Goal: Information Seeking & Learning: Find specific page/section

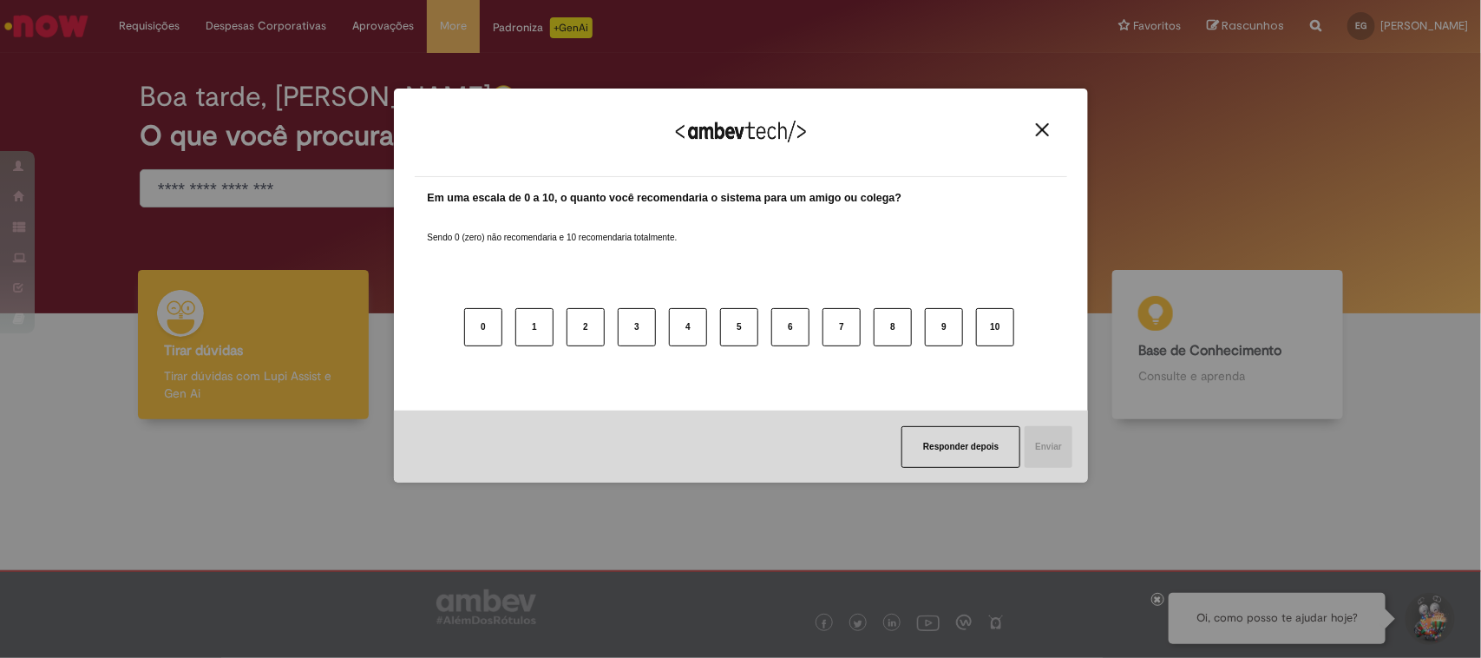
click at [1031, 131] on button "Close" at bounding box center [1042, 129] width 23 height 15
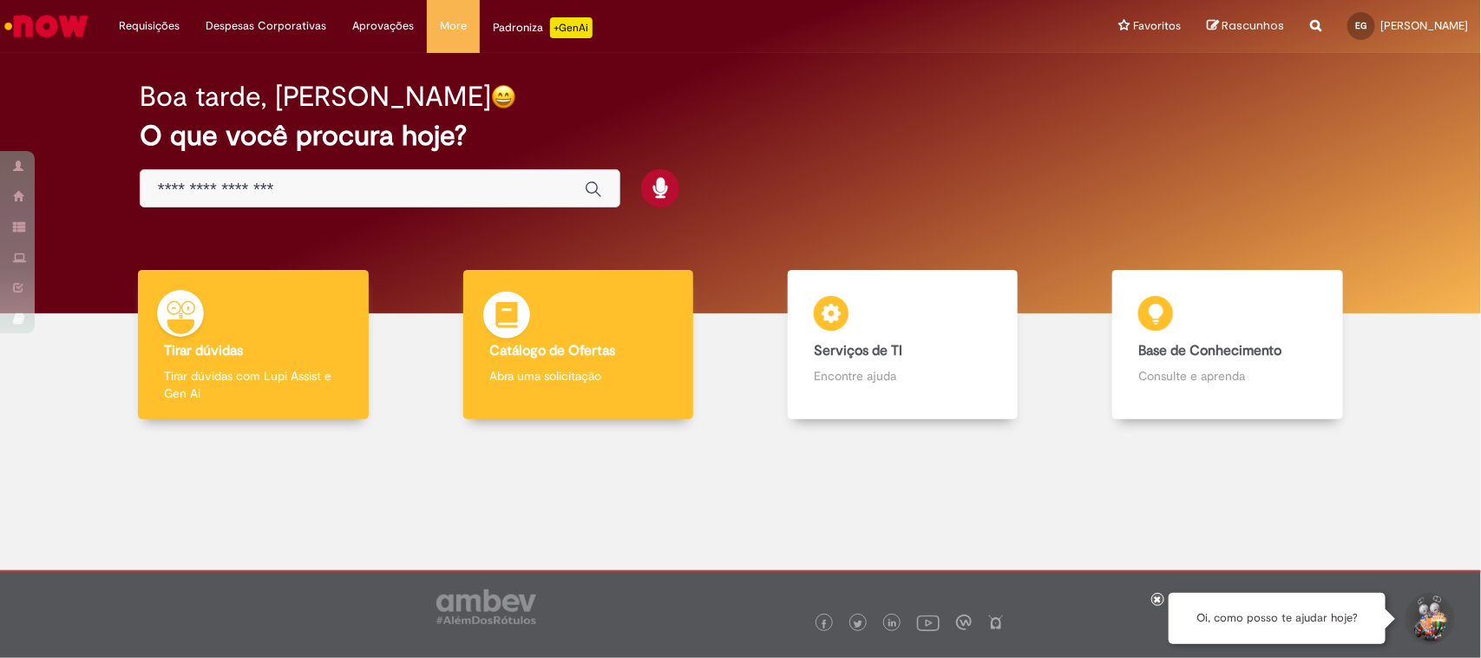
click at [575, 393] on div "Catálogo de Ofertas Catálogo de Ofertas Abra uma solicitação" at bounding box center [578, 345] width 230 height 150
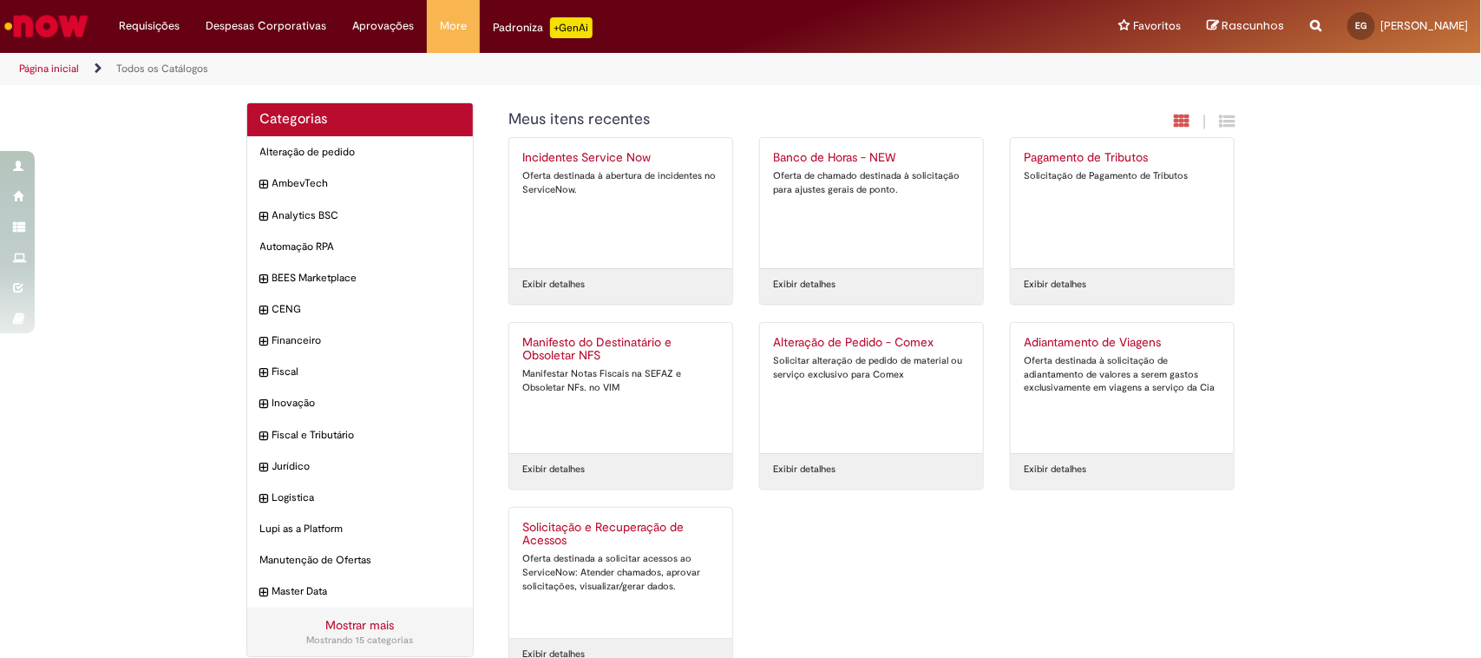
click at [606, 166] on div "Incidentes Service Now Oferta destinada à abertura de incidentes no ServiceNow." at bounding box center [620, 203] width 197 height 104
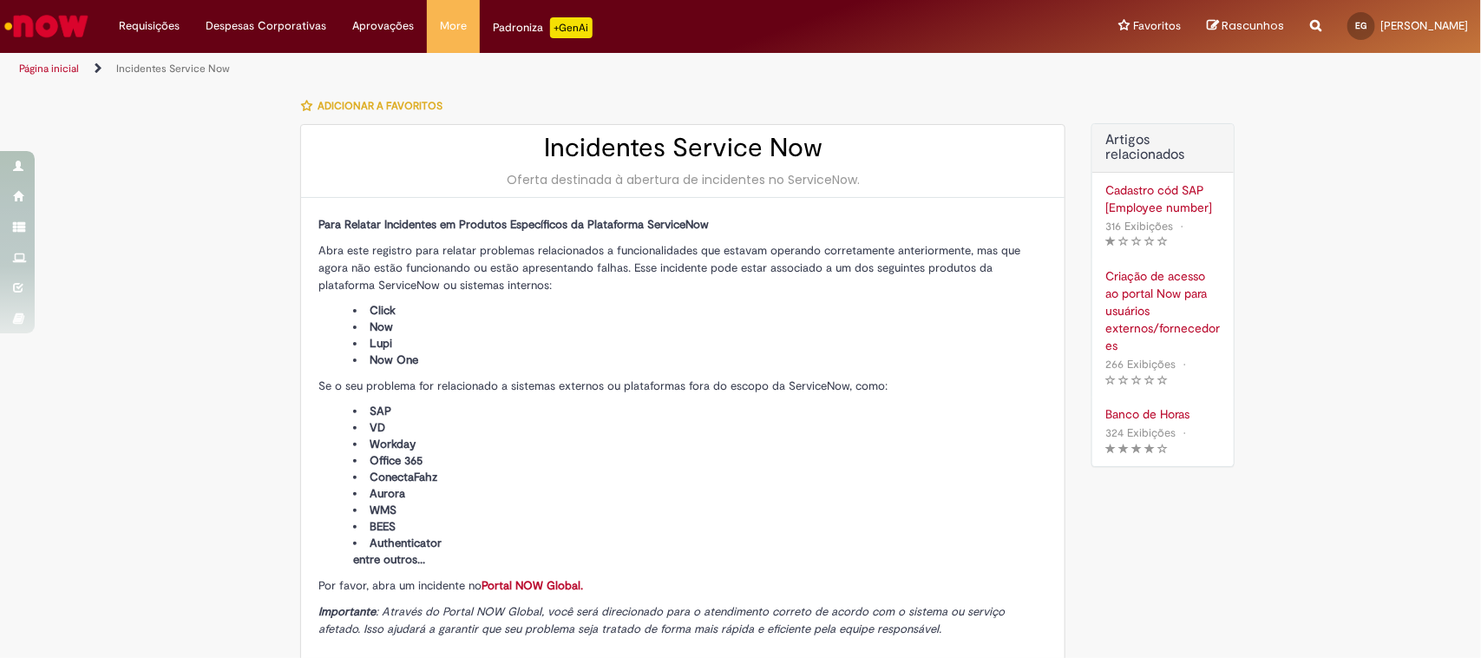
type input "**********"
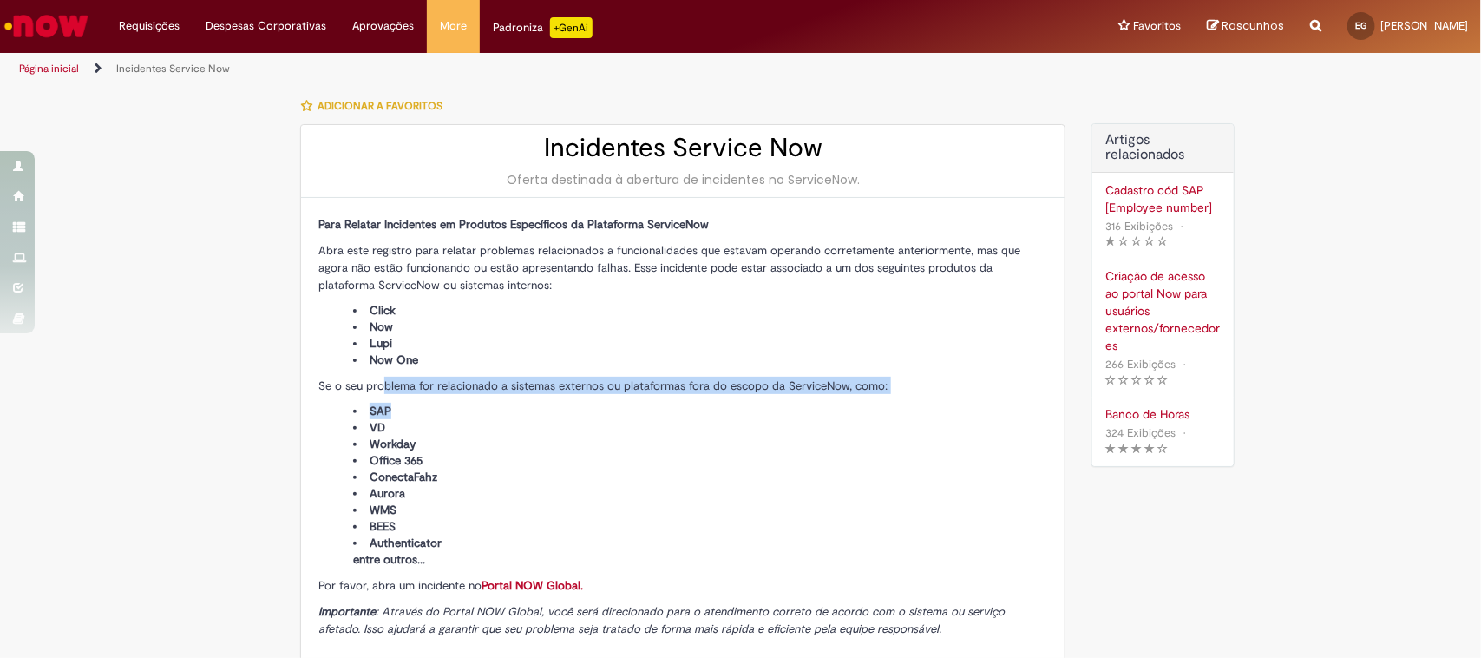
drag, startPoint x: 376, startPoint y: 384, endPoint x: 918, endPoint y: 401, distance: 542.5
click at [918, 401] on div "Para Relatar Incidentes em Produtos Específicos da Plataforma ServiceNow Abra e…" at bounding box center [682, 426] width 729 height 423
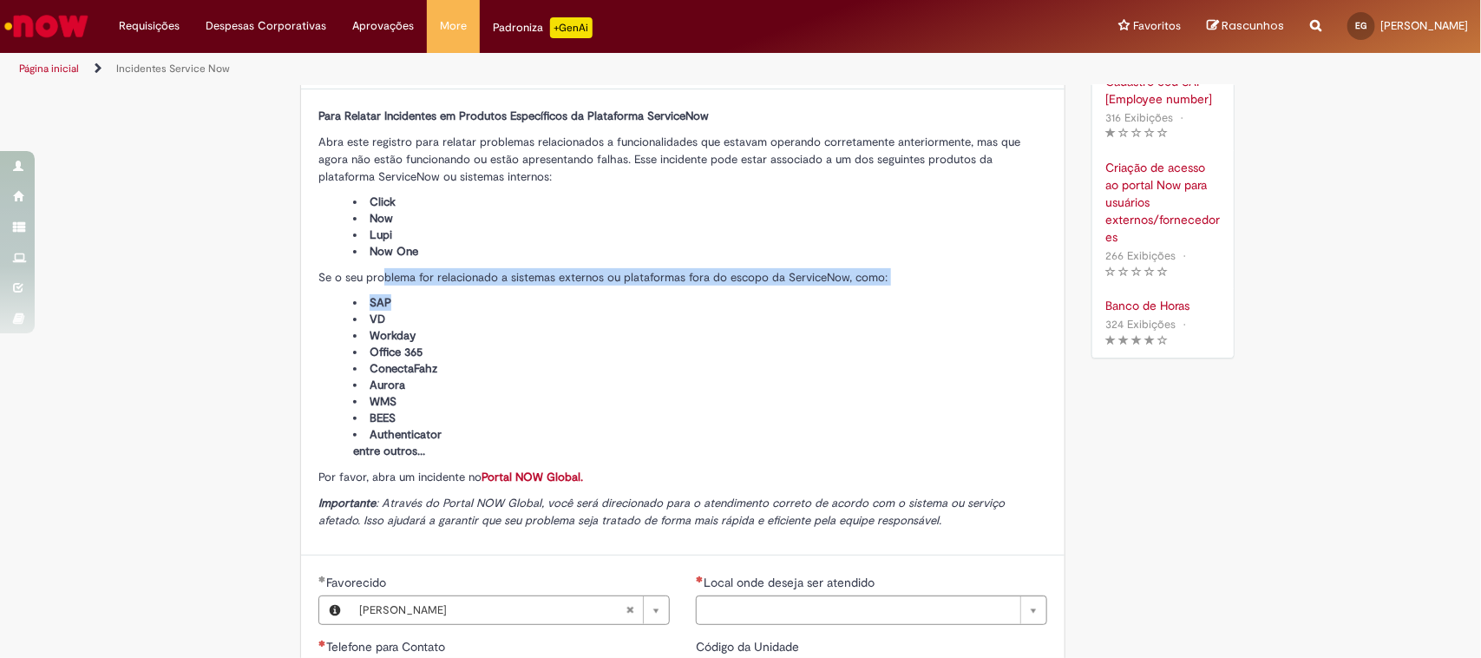
click at [558, 475] on link "Portal NOW Global." at bounding box center [533, 476] width 102 height 15
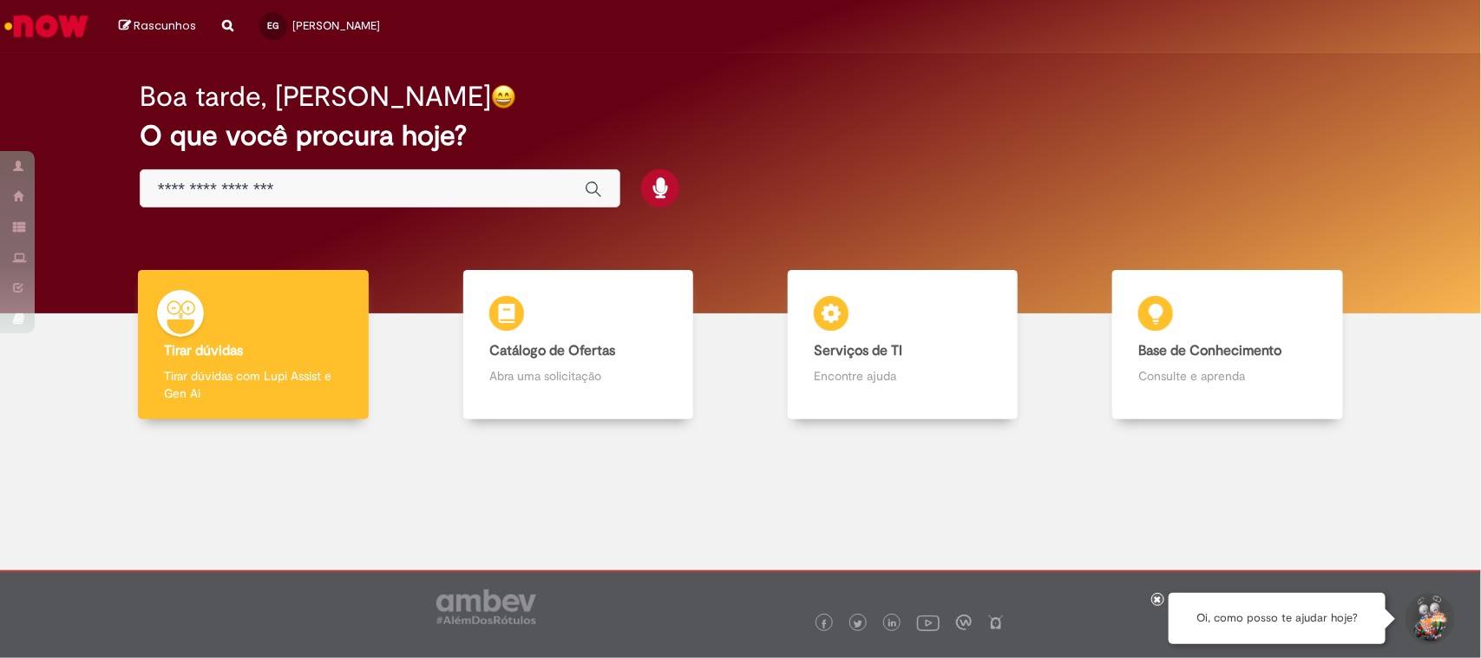
click at [211, 180] on input "Basta digitar aqui" at bounding box center [363, 190] width 410 height 20
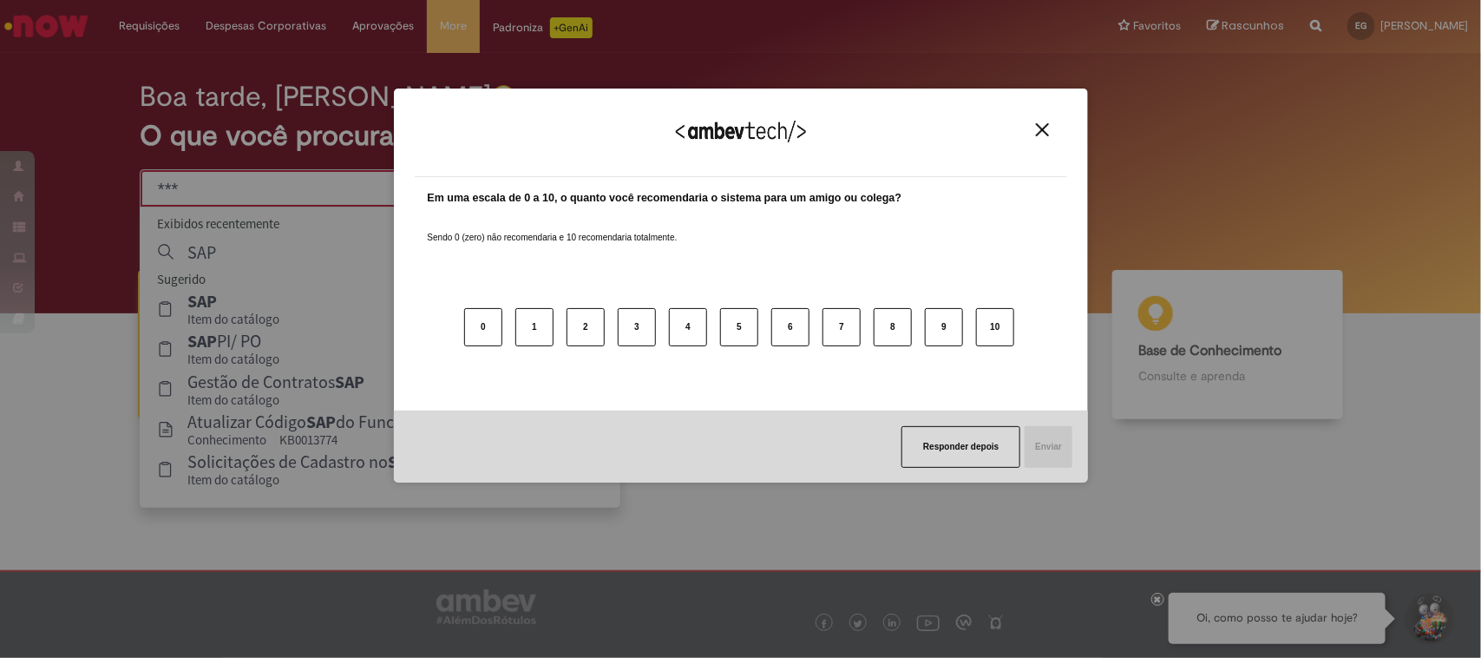
type input "***"
click at [1048, 130] on img "Close" at bounding box center [1042, 129] width 13 height 13
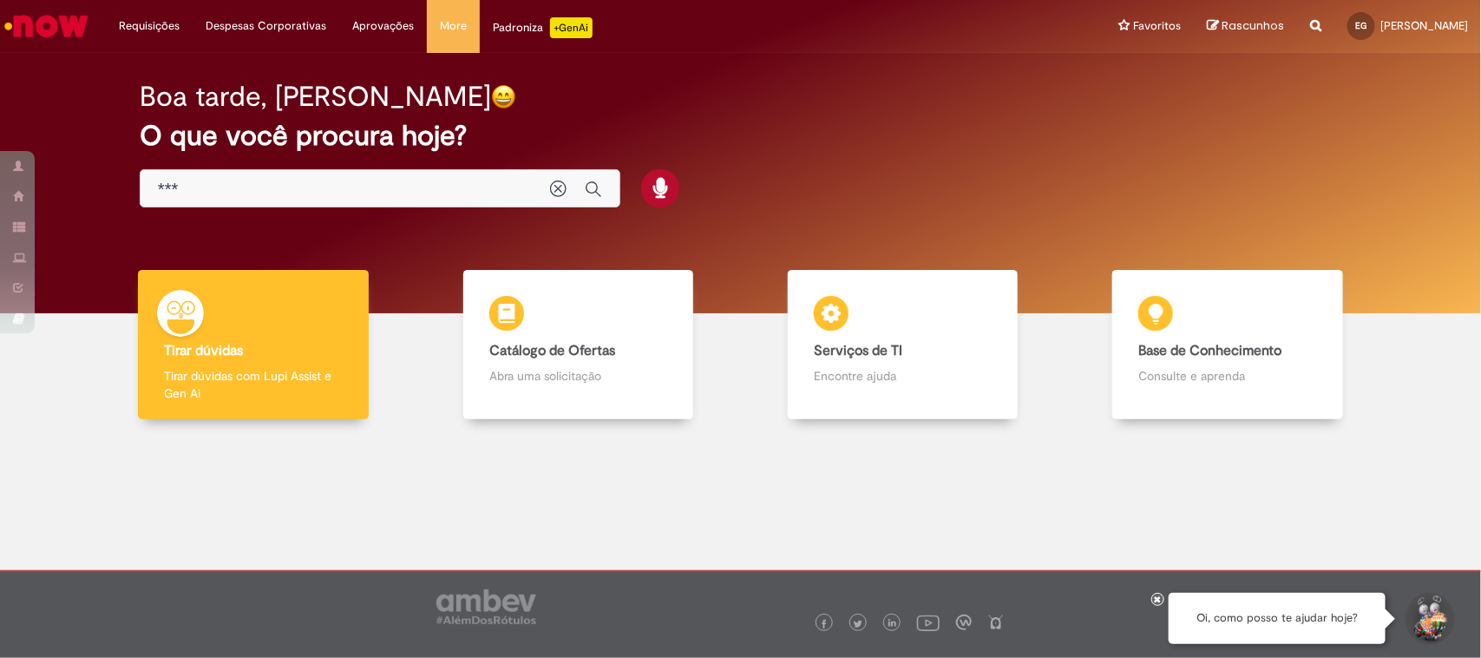
click at [306, 188] on input "***" at bounding box center [345, 190] width 375 height 20
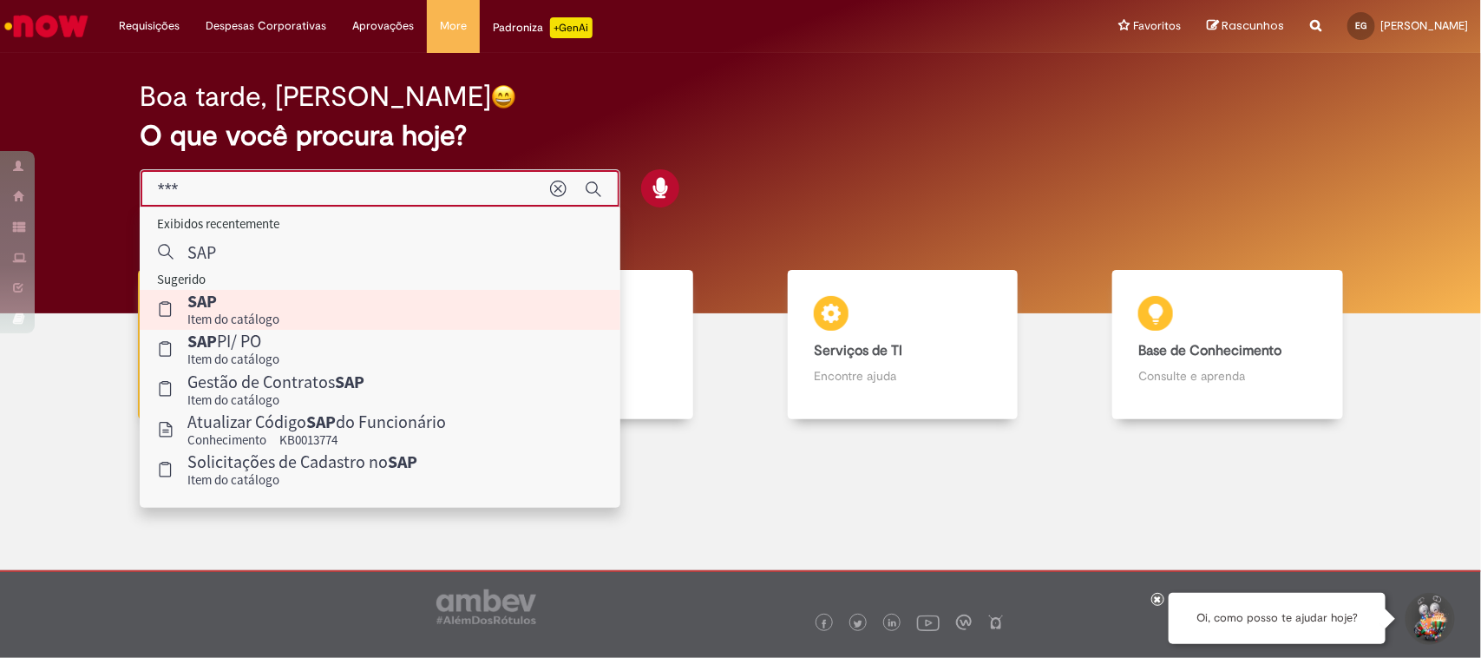
click at [265, 317] on p "Item do catálogo" at bounding box center [233, 319] width 92 height 16
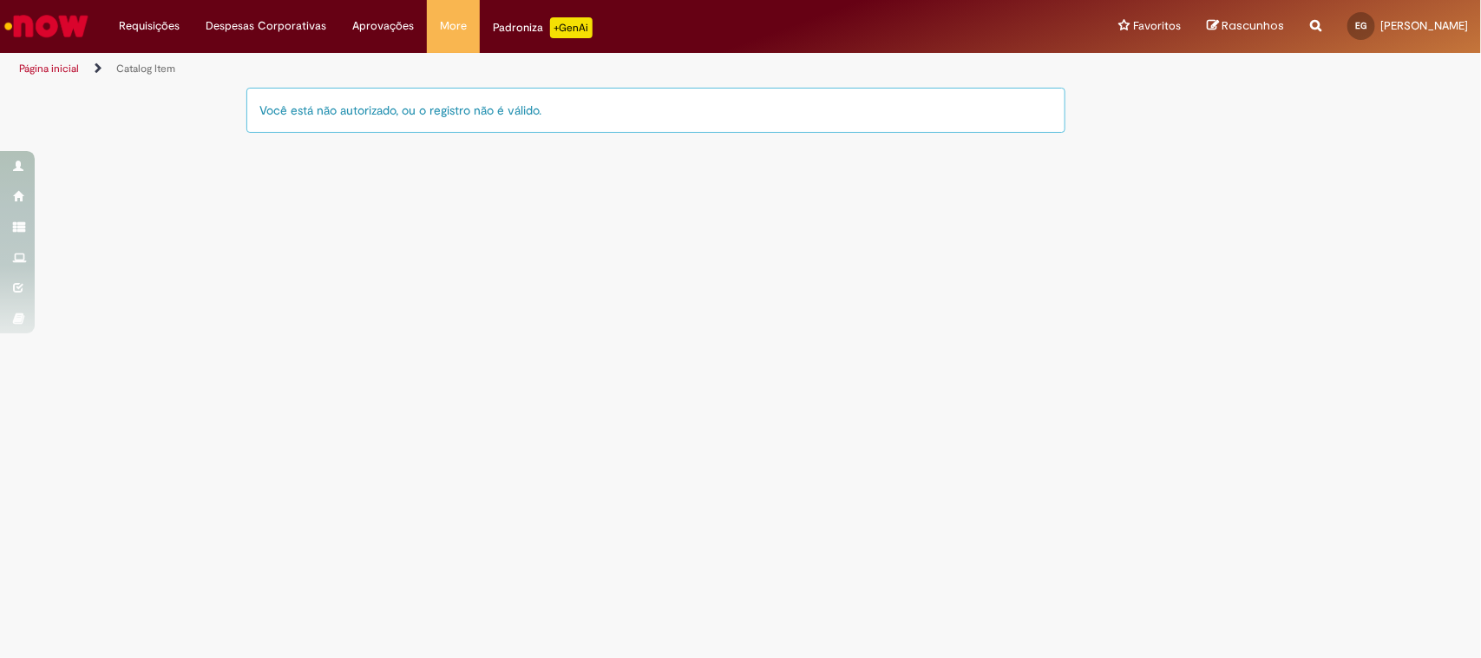
drag, startPoint x: 348, startPoint y: 115, endPoint x: 613, endPoint y: 115, distance: 265.5
click at [613, 115] on div "Você está não autorizado, ou o registro não é válido." at bounding box center [656, 110] width 820 height 45
click at [620, 97] on div "Você está não autorizado, ou o registro não é válido." at bounding box center [656, 110] width 820 height 45
click at [408, 101] on div "Você está não autorizado, ou o registro não é válido." at bounding box center [656, 110] width 820 height 45
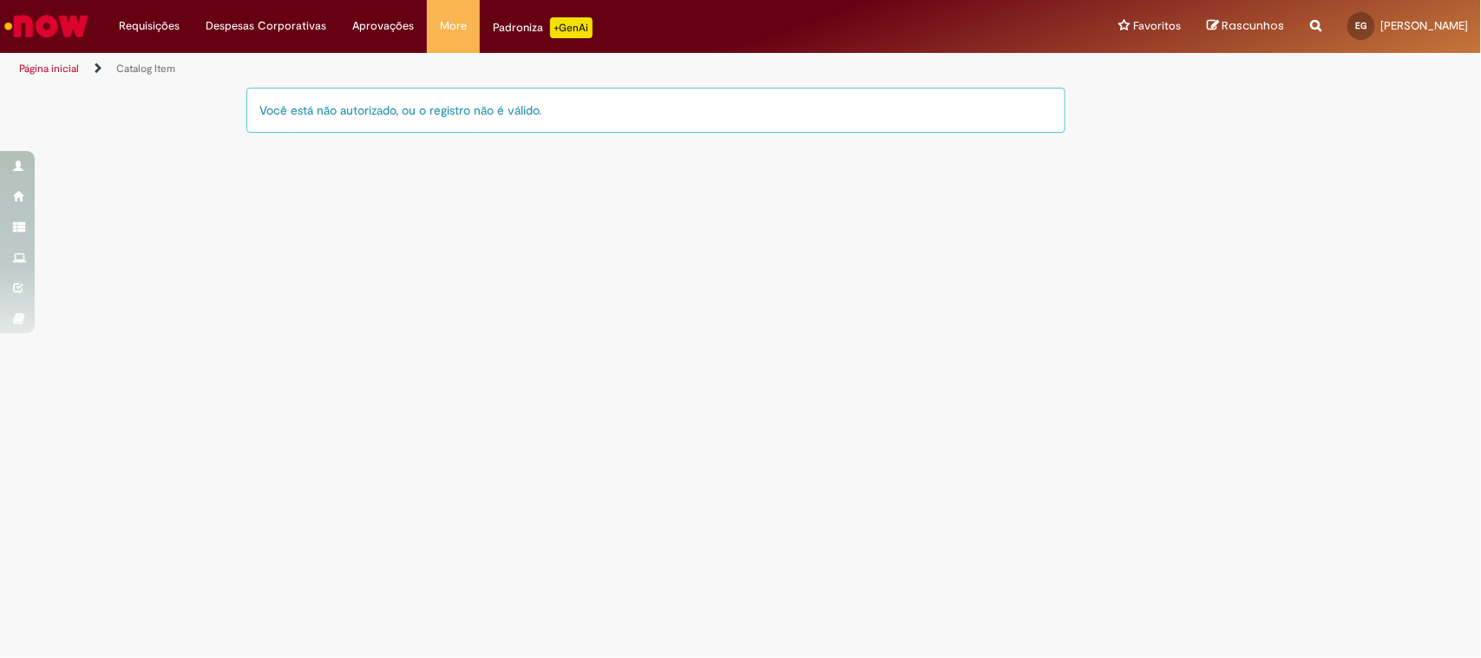
click at [521, 114] on div "Você está não autorizado, ou o registro não é válido." at bounding box center [656, 110] width 820 height 45
click at [40, 62] on link "Página inicial" at bounding box center [49, 69] width 60 height 14
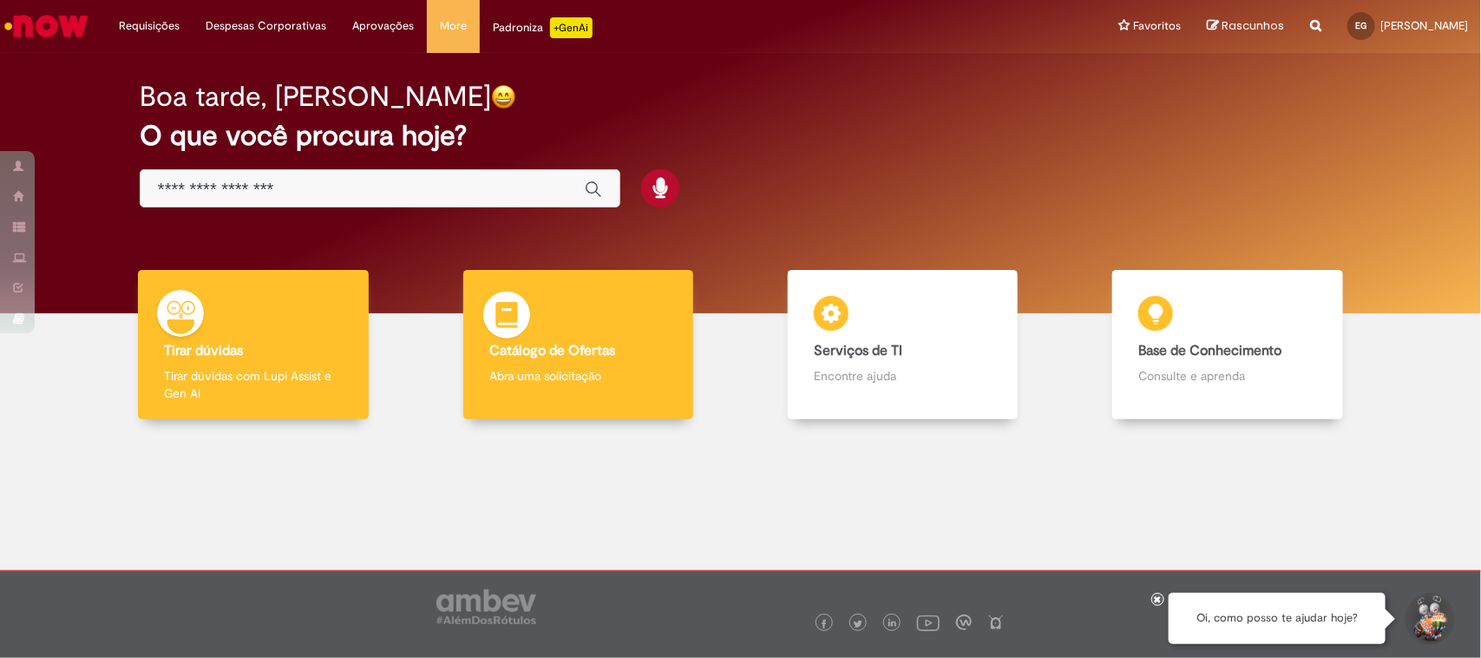
click at [652, 374] on p "Abra uma solicitação" at bounding box center [578, 375] width 178 height 17
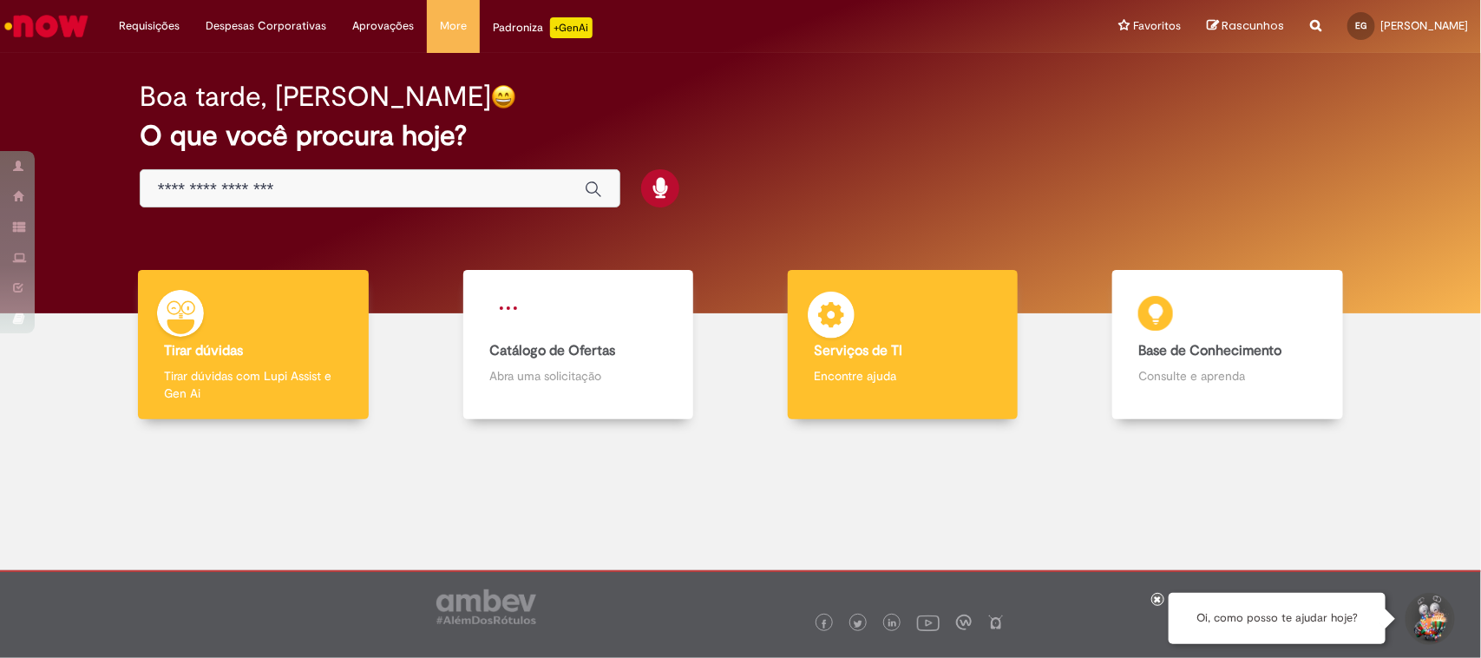
click at [930, 379] on p "Encontre ajuda" at bounding box center [903, 375] width 178 height 17
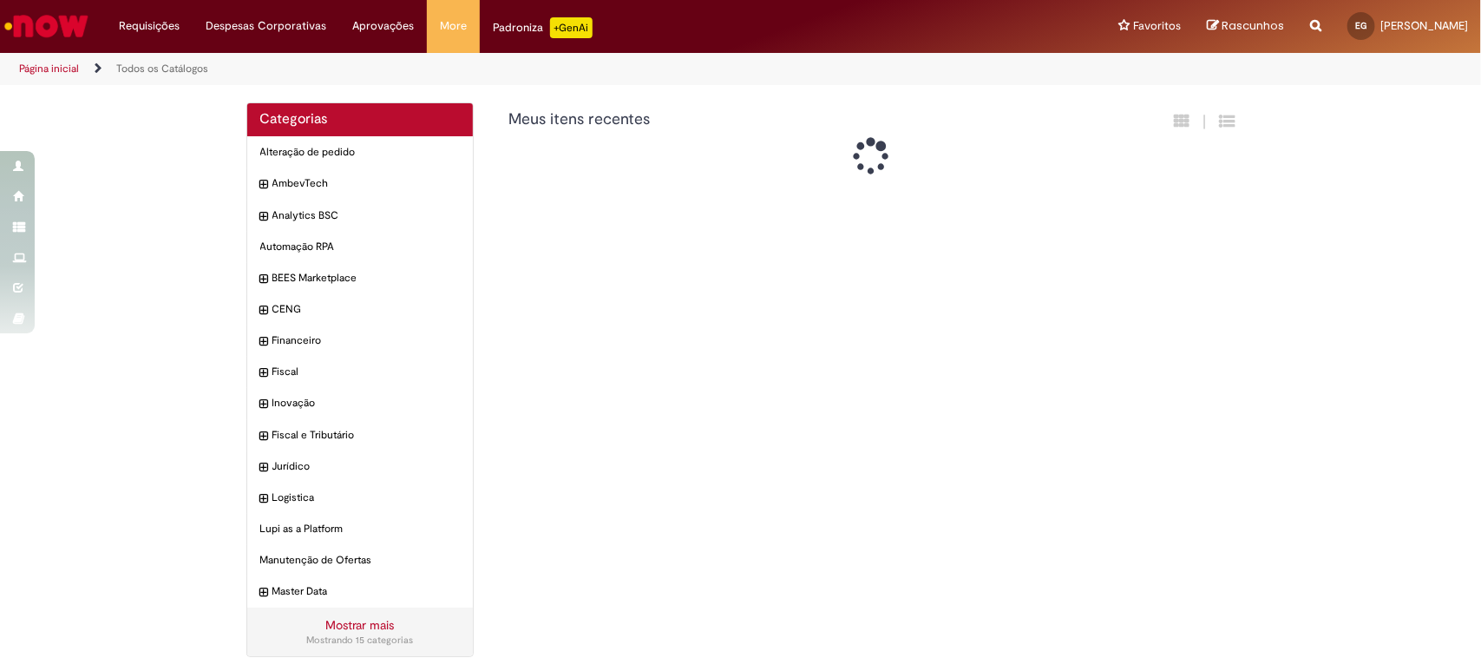
click at [915, 180] on div "Categorias Alteração de pedido Itens AmbevTech Itens Analytics BSC Itens Automa…" at bounding box center [740, 388] width 1015 height 572
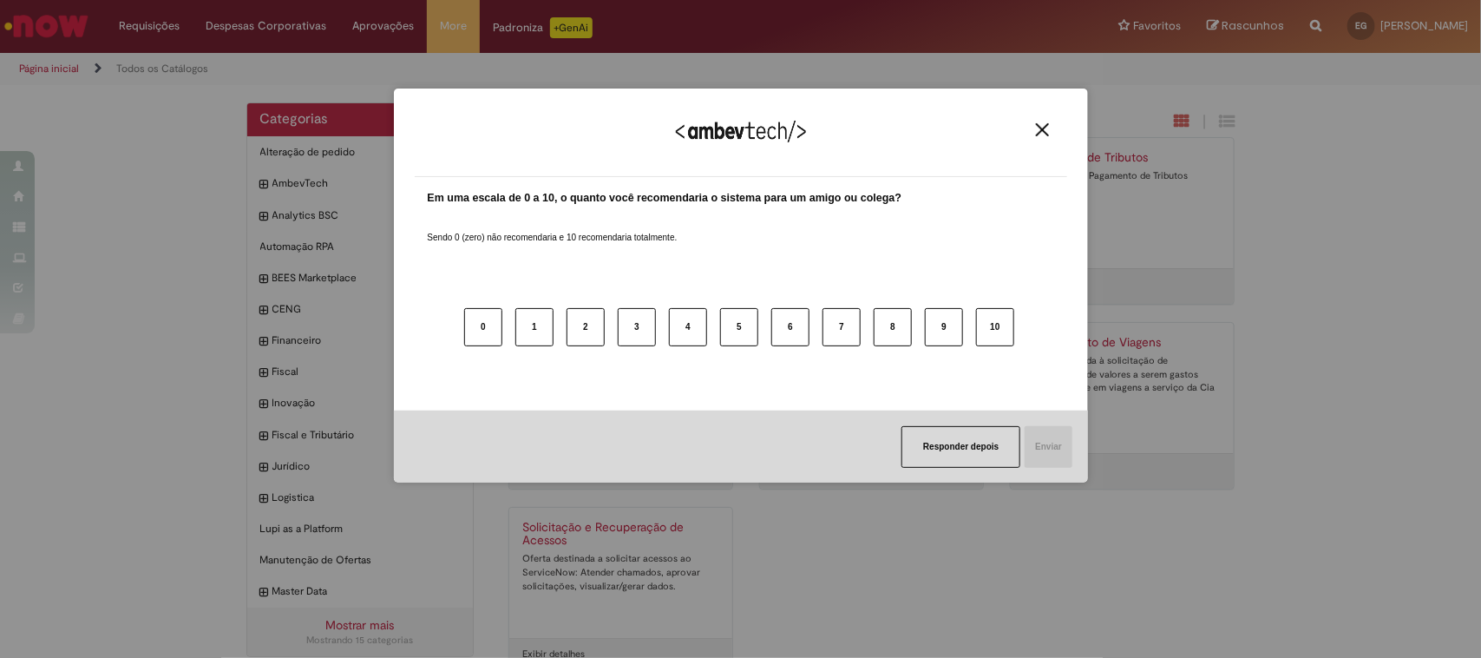
click at [1045, 126] on img "Close" at bounding box center [1042, 129] width 13 height 13
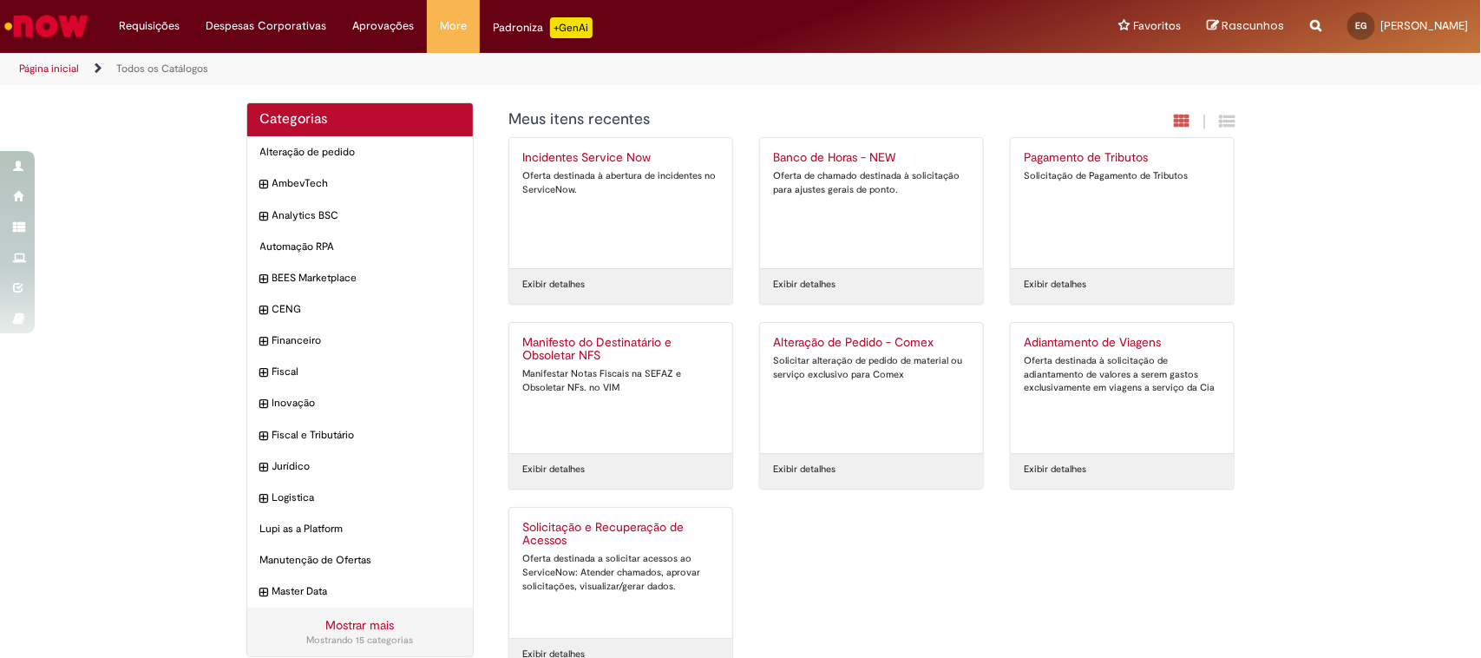
click at [37, 27] on img "Ir para a Homepage" at bounding box center [46, 26] width 89 height 35
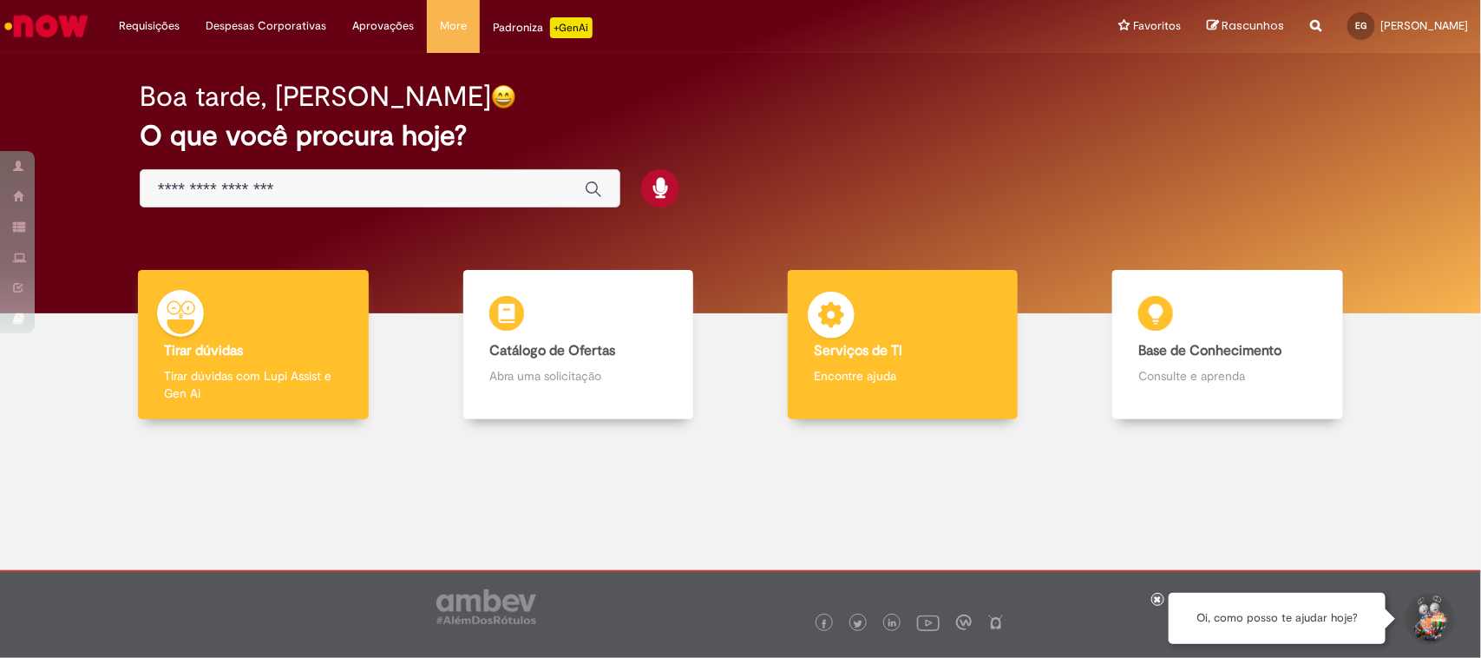
click at [896, 364] on div "Serviços de TI Serviços de TI Encontre ajuda" at bounding box center [903, 345] width 230 height 150
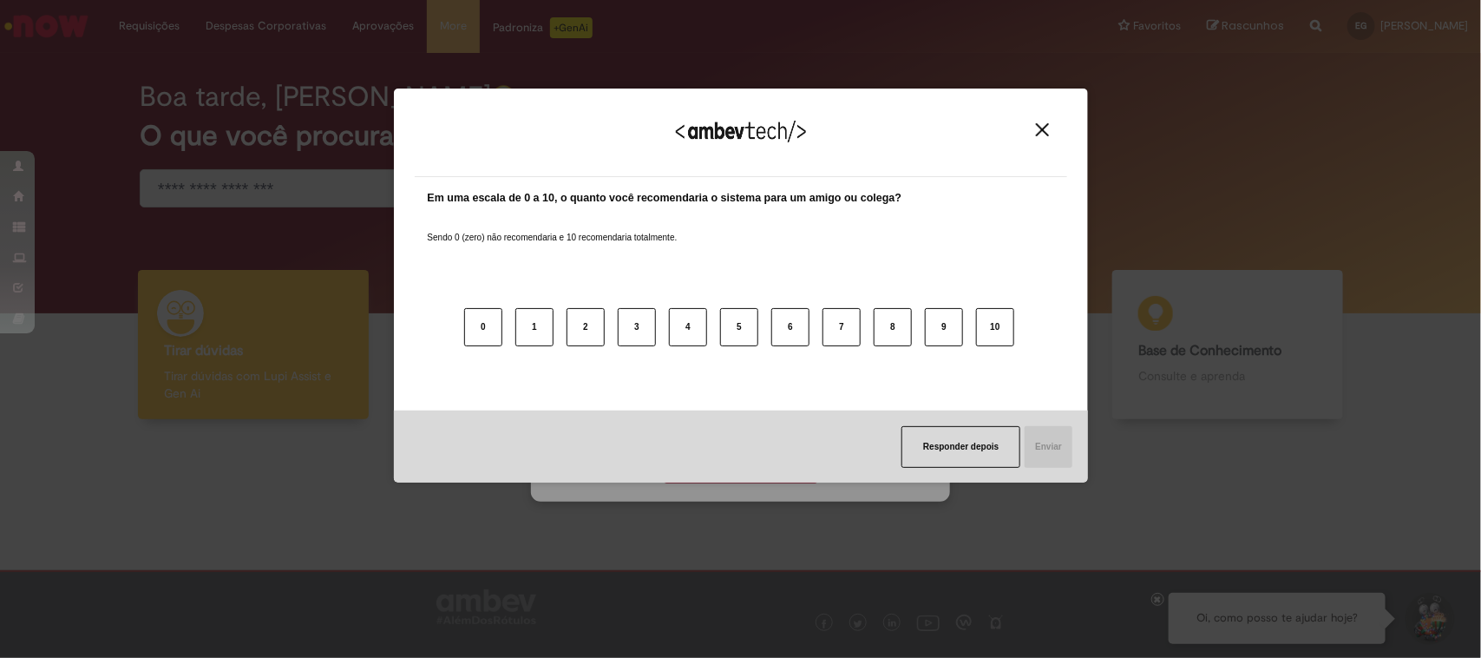
click at [1038, 118] on div "Agradecemos seu feedback!" at bounding box center [741, 143] width 652 height 68
click at [1051, 131] on button "Close" at bounding box center [1042, 129] width 23 height 15
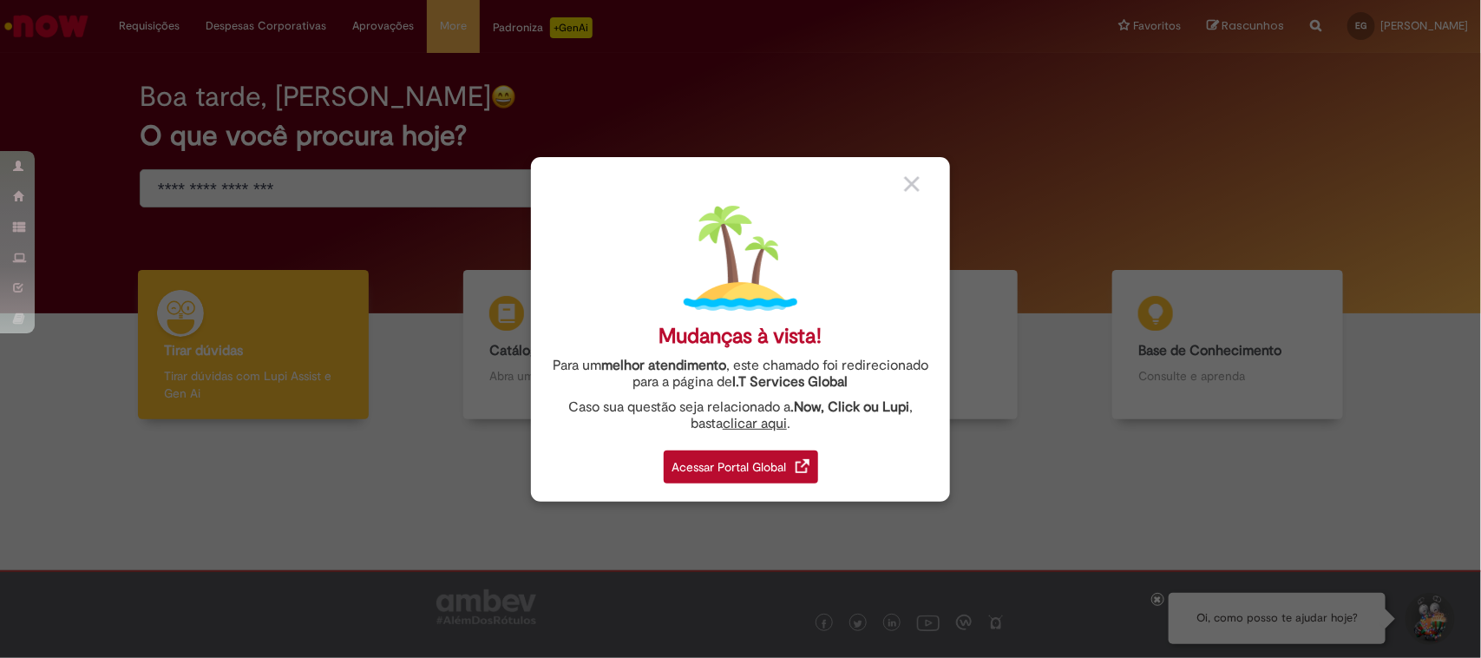
click at [710, 473] on div "Acessar Portal Global" at bounding box center [741, 466] width 154 height 33
